Goal: Information Seeking & Learning: Check status

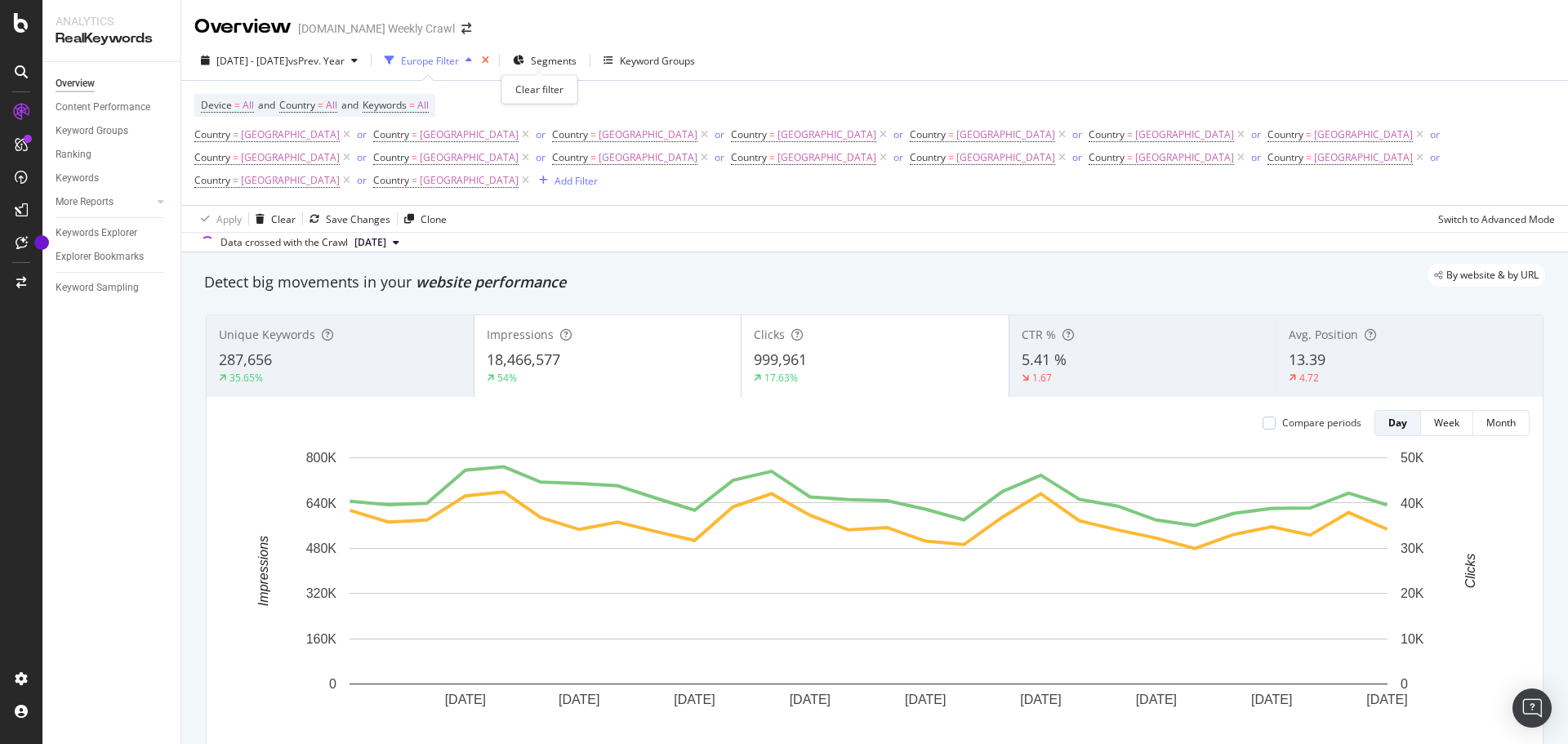
click at [489, 60] on icon "times" at bounding box center [485, 61] width 7 height 10
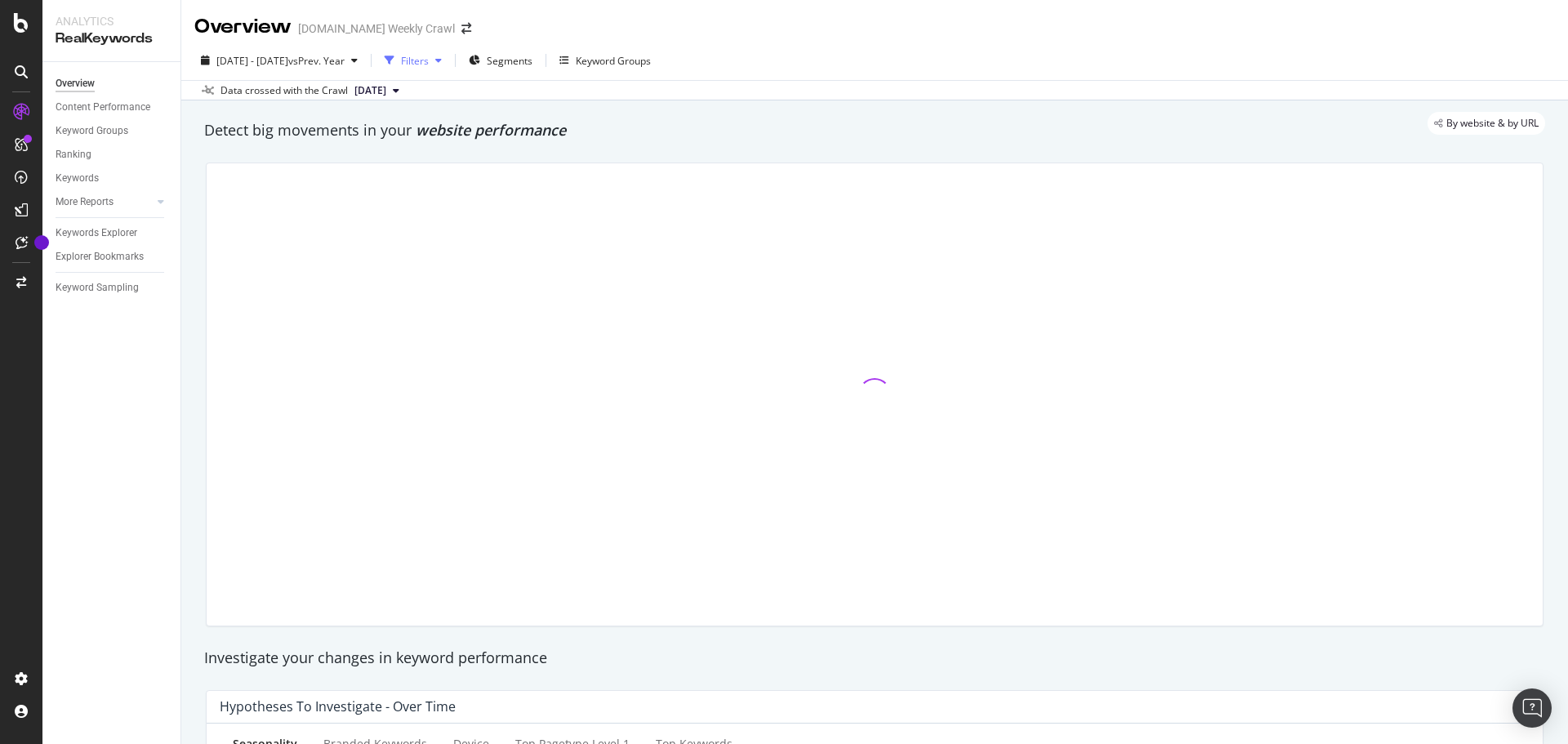
click at [429, 66] on div "Filters" at bounding box center [415, 61] width 28 height 14
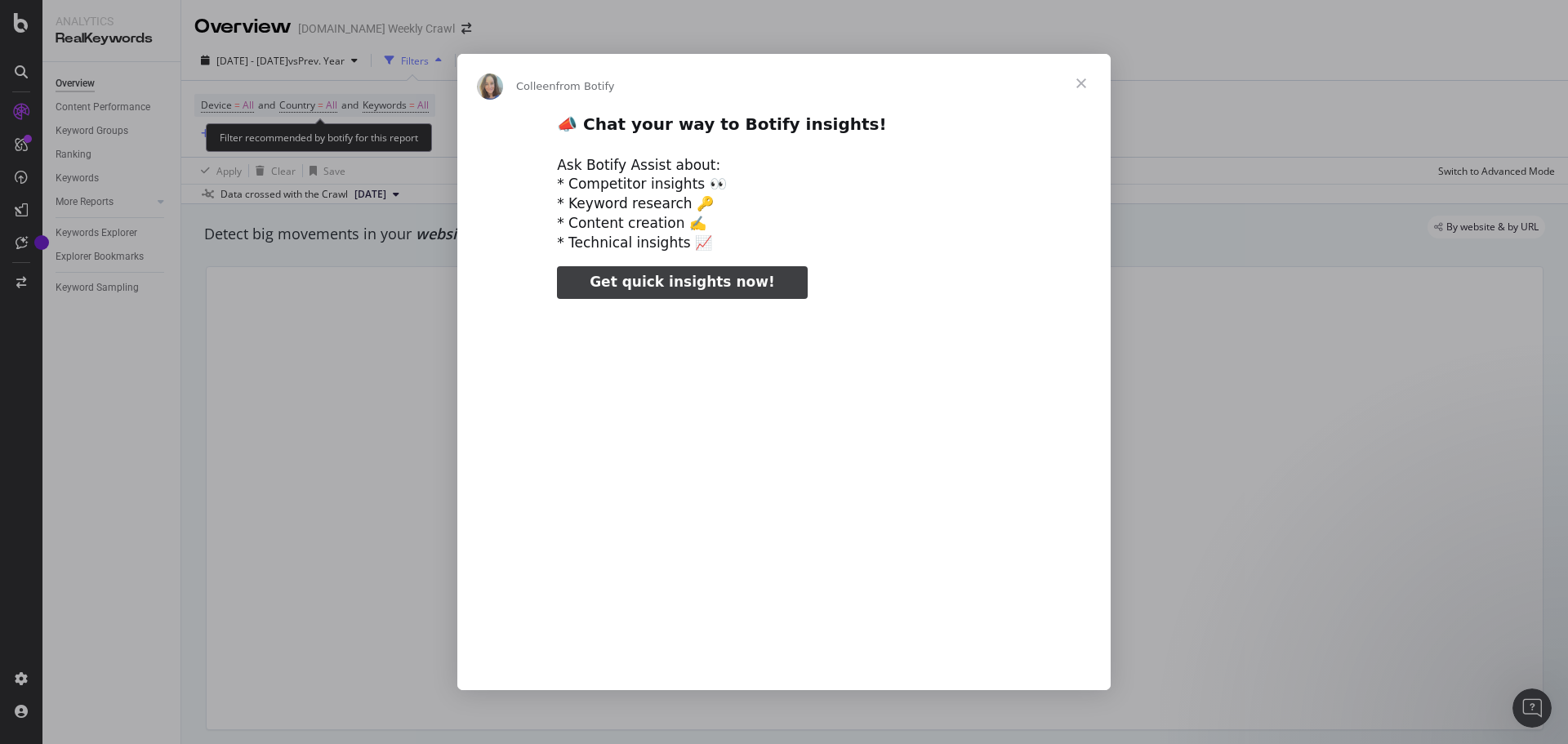
type input "52323"
click at [1086, 83] on span "Close" at bounding box center [1082, 84] width 59 height 59
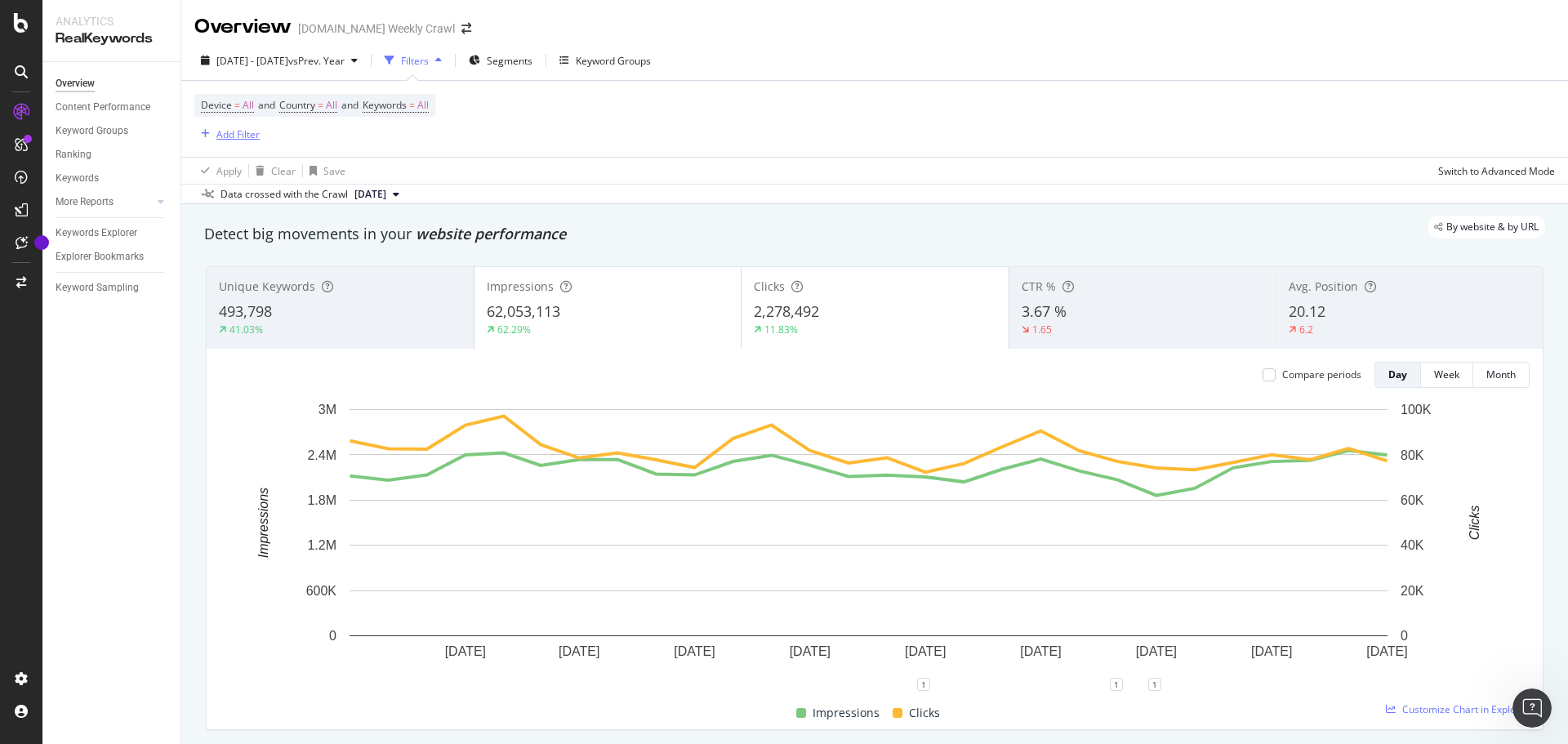
click at [232, 139] on div "Add Filter" at bounding box center [238, 134] width 43 height 14
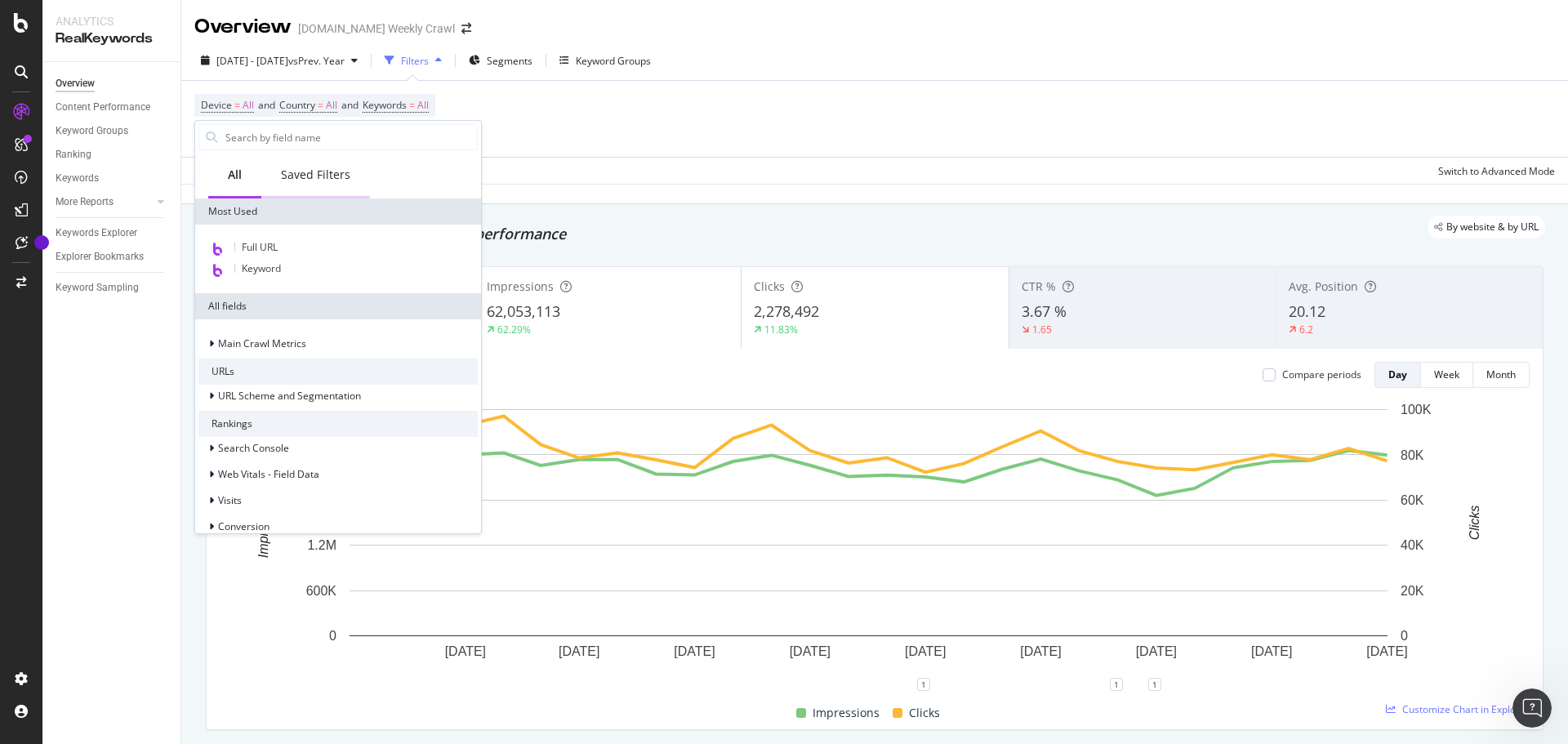
click at [341, 181] on div "Saved Filters" at bounding box center [316, 175] width 70 height 16
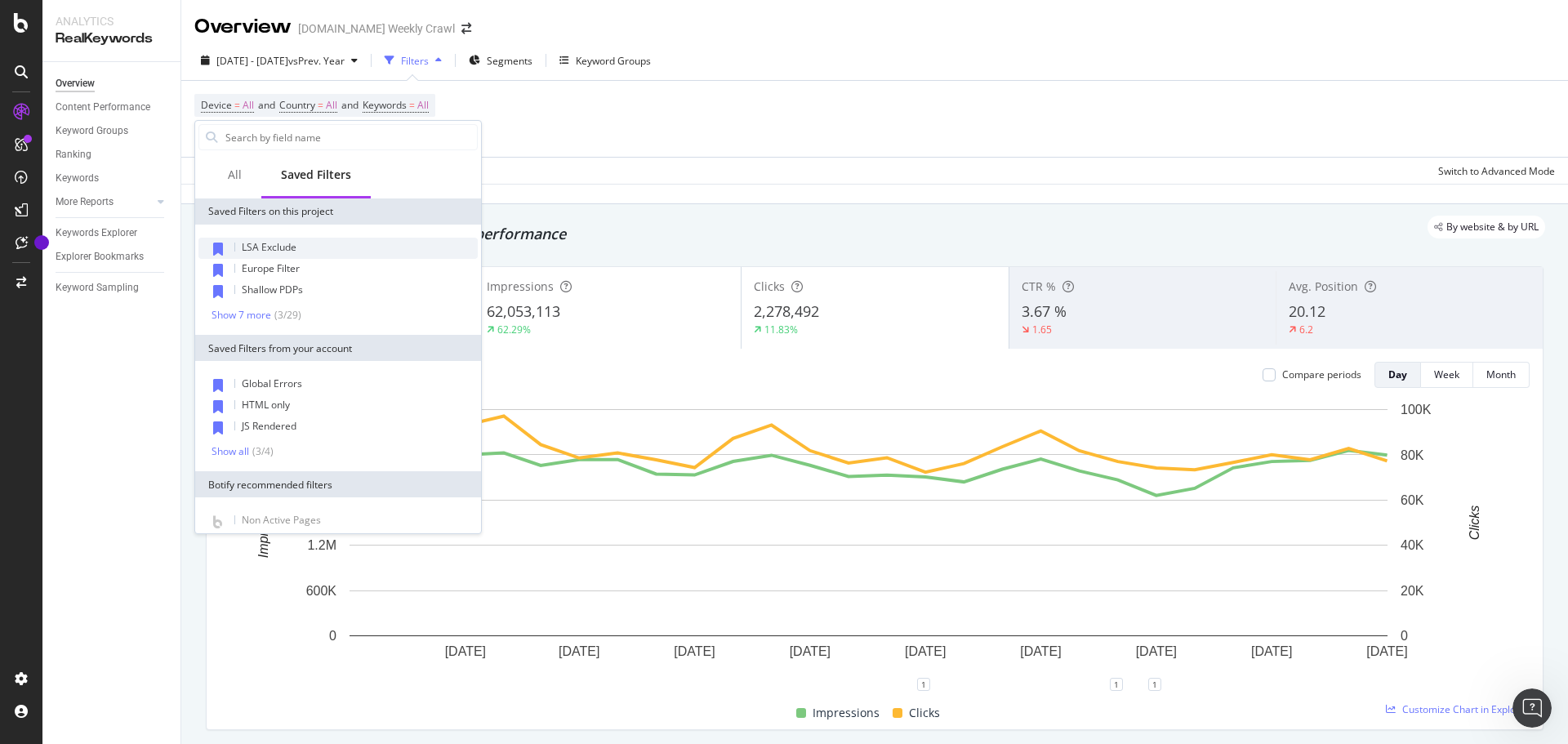
click at [291, 245] on span "LSA Exclude" at bounding box center [269, 247] width 55 height 14
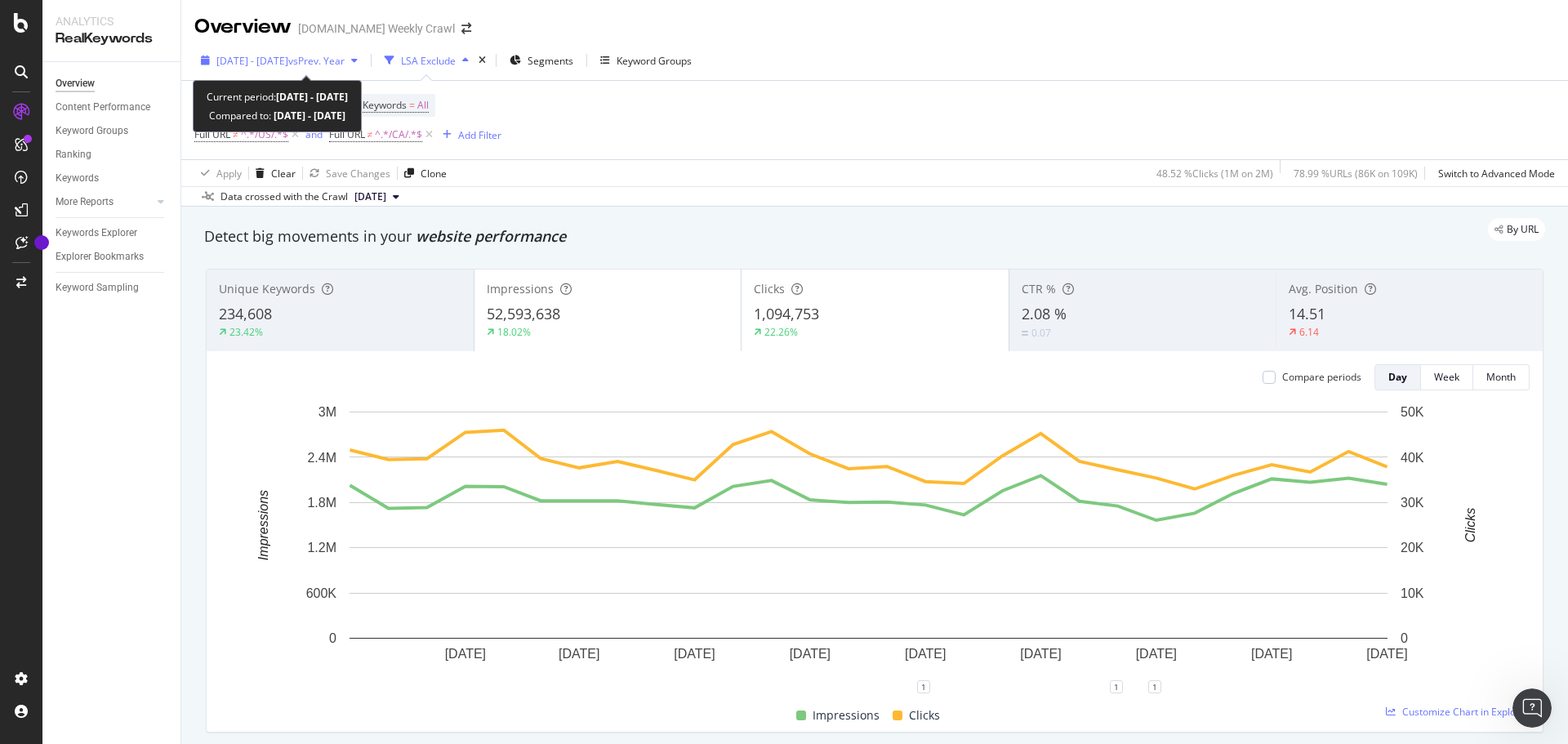
click at [364, 68] on div "[DATE] - [DATE] vs Prev. Year" at bounding box center [279, 61] width 170 height 25
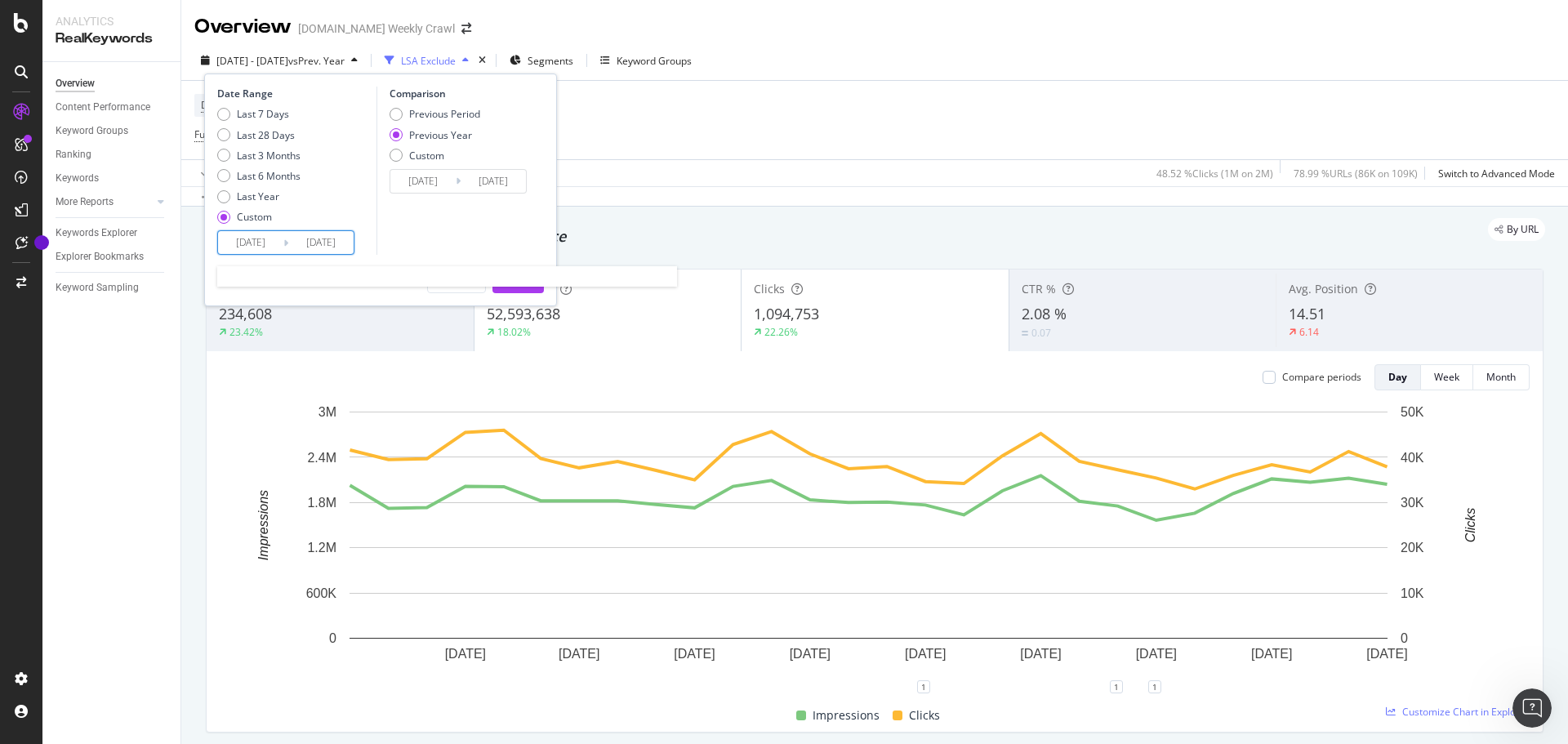
click at [270, 243] on input "[DATE]" at bounding box center [251, 243] width 66 height 23
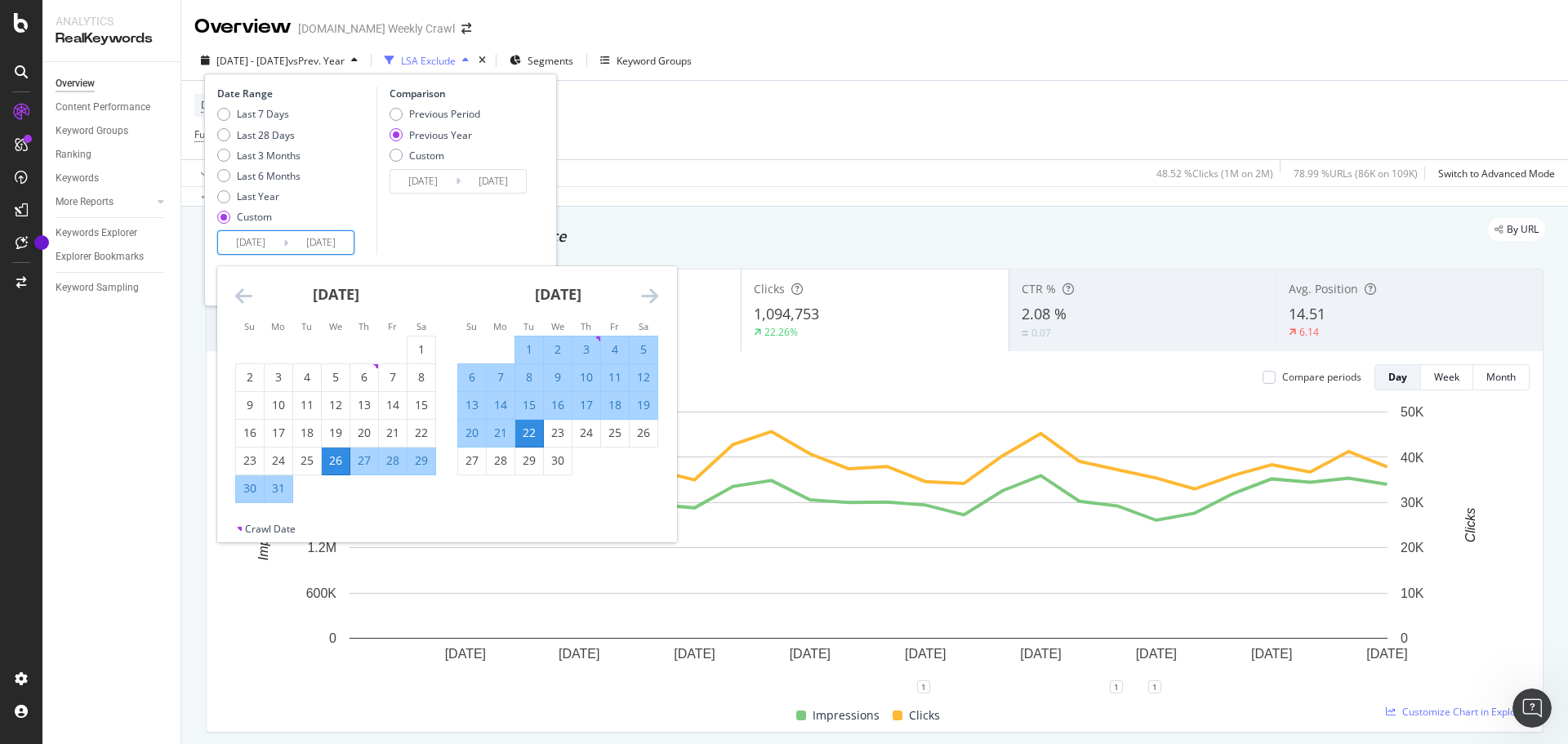
click at [651, 290] on icon "Move forward to switch to the next month." at bounding box center [649, 296] width 17 height 20
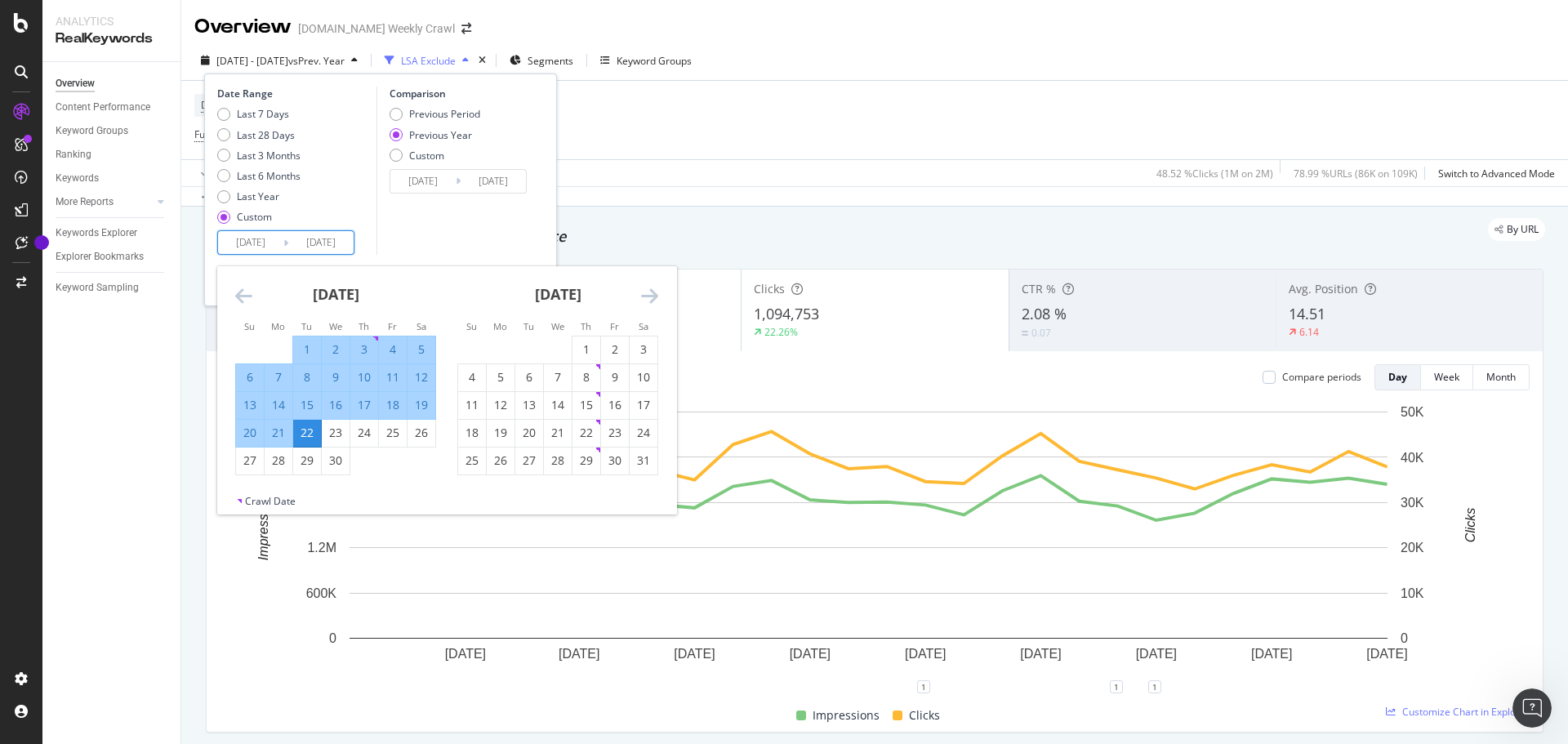
click at [651, 290] on icon "Move forward to switch to the next month." at bounding box center [649, 296] width 17 height 20
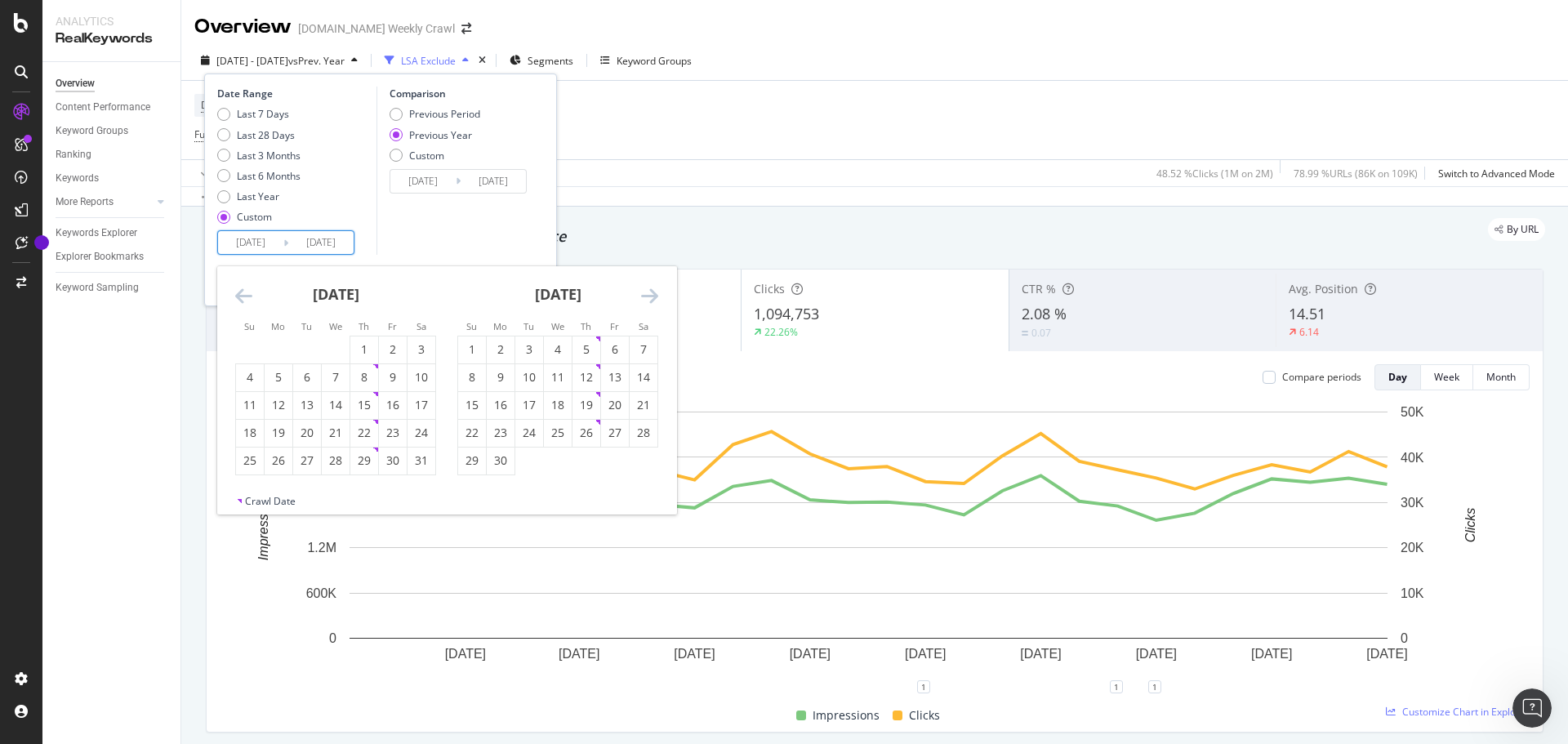
click at [651, 291] on icon "Move forward to switch to the next month." at bounding box center [649, 296] width 17 height 20
click at [606, 410] on div "19" at bounding box center [615, 405] width 28 height 16
type input "[DATE]"
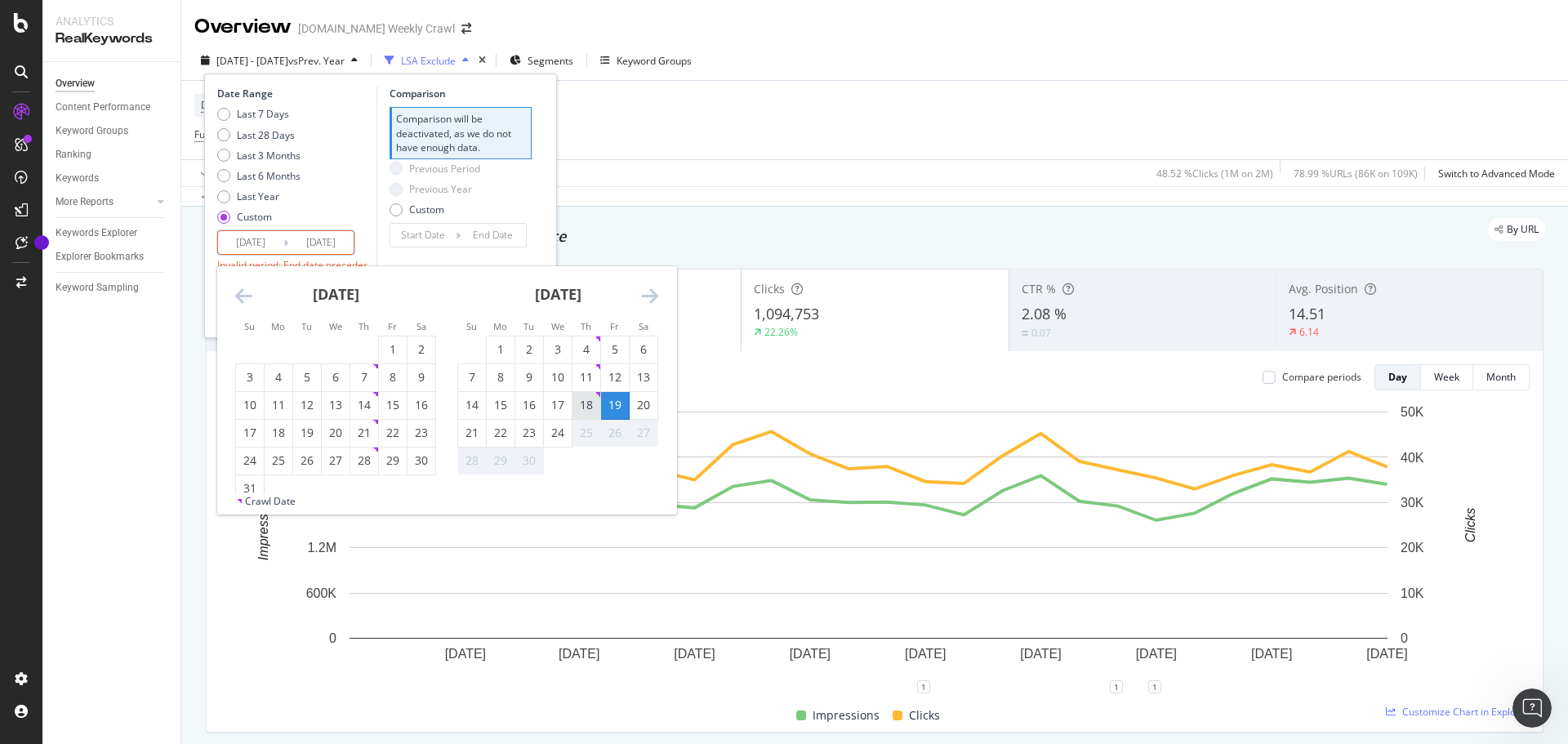
click at [589, 407] on div "18" at bounding box center [587, 405] width 28 height 16
type input "[DATE]"
click at [584, 399] on div "18" at bounding box center [587, 405] width 28 height 16
type input "[DATE]"
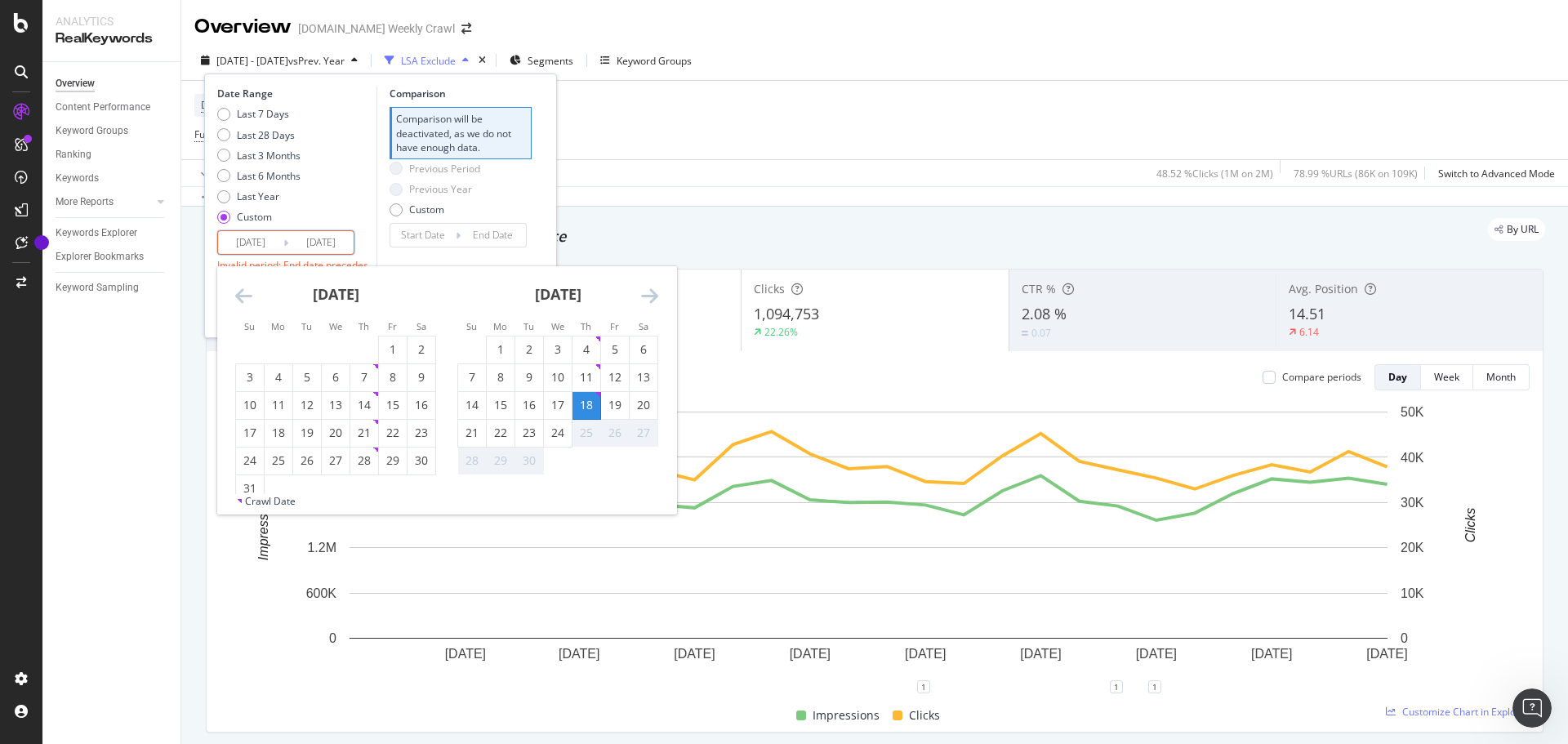
type input "[DATE]"
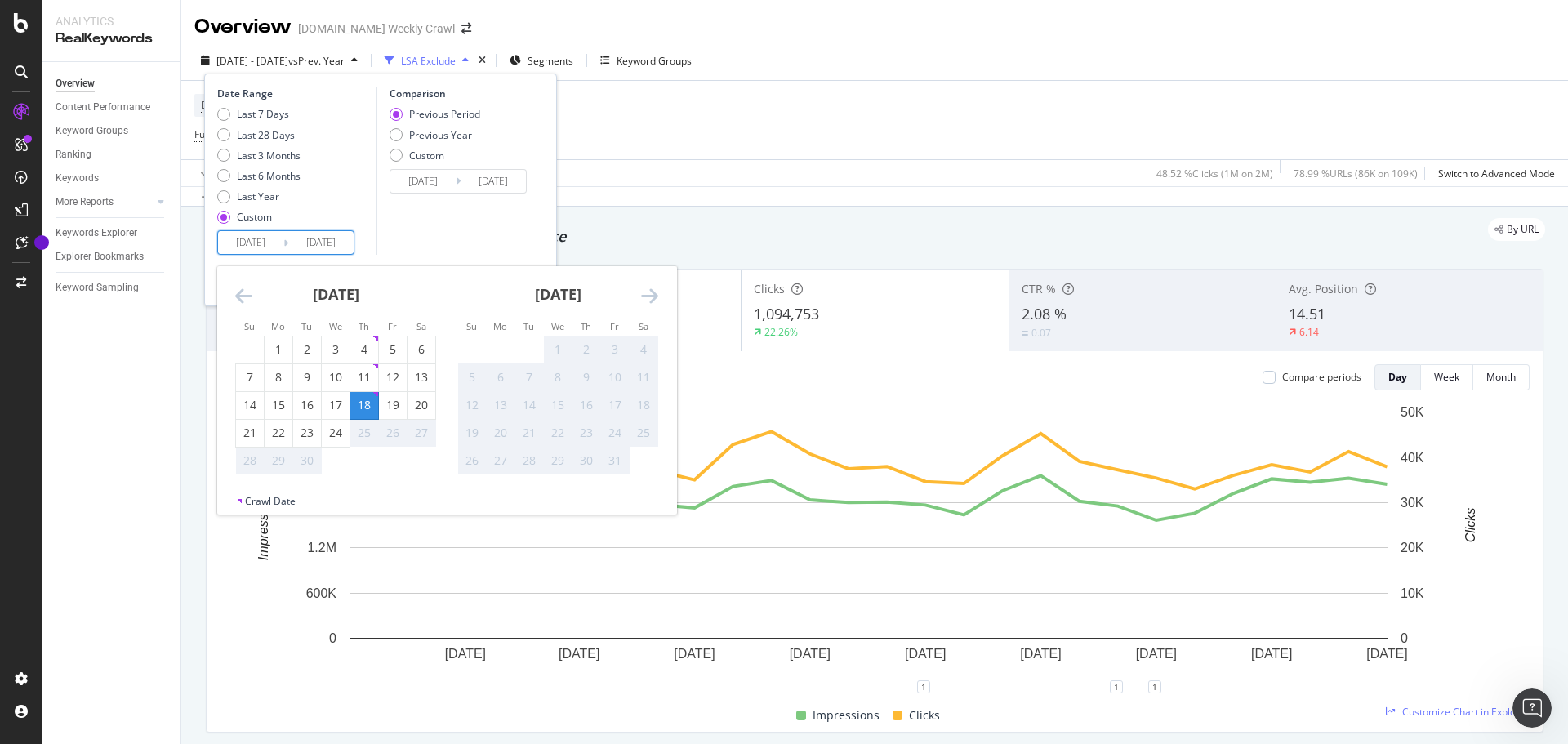
click at [348, 245] on input "[DATE]" at bounding box center [321, 243] width 66 height 23
click at [335, 432] on div "24" at bounding box center [336, 433] width 28 height 16
type input "[DATE]"
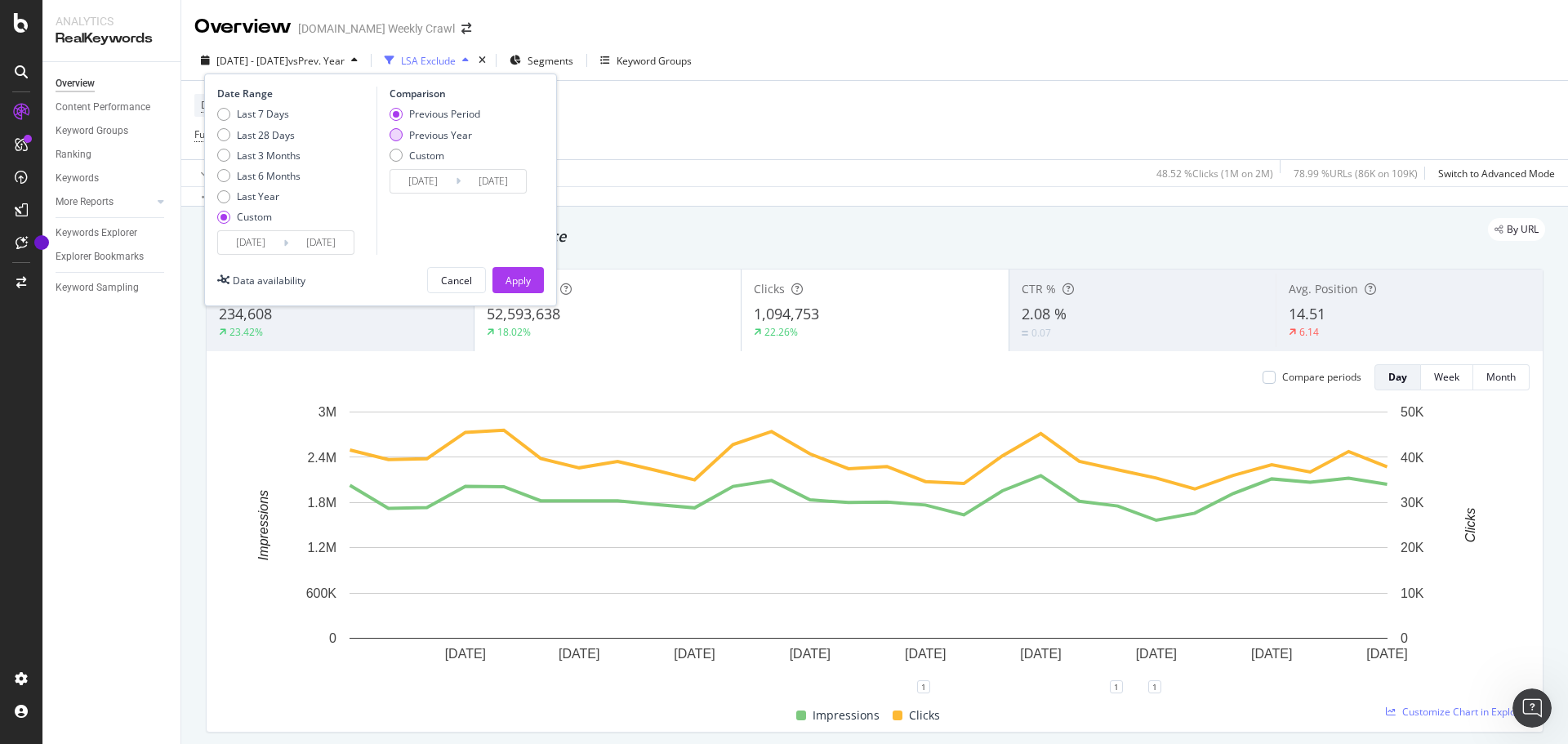
click at [432, 137] on div "Previous Year" at bounding box center [440, 134] width 63 height 14
type input "[DATE]"
click at [526, 279] on div "Apply" at bounding box center [518, 280] width 25 height 14
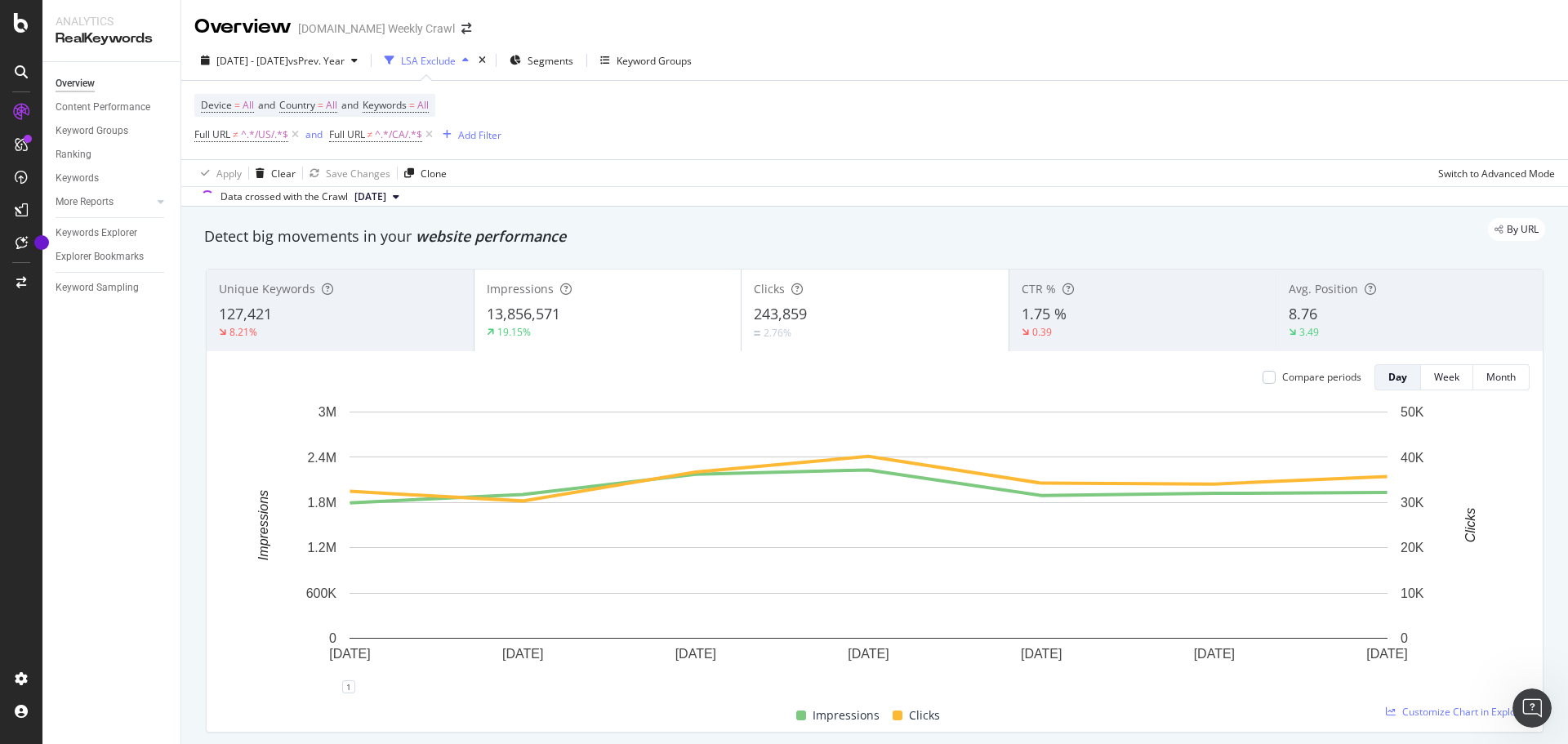
click at [907, 390] on div "Compare periods Day Week Month [DATE] [DATE] [DATE] [DATE] [DATE] [DATE] [DATE]…" at bounding box center [875, 542] width 1336 height 380
